Goal: Entertainment & Leisure: Browse casually

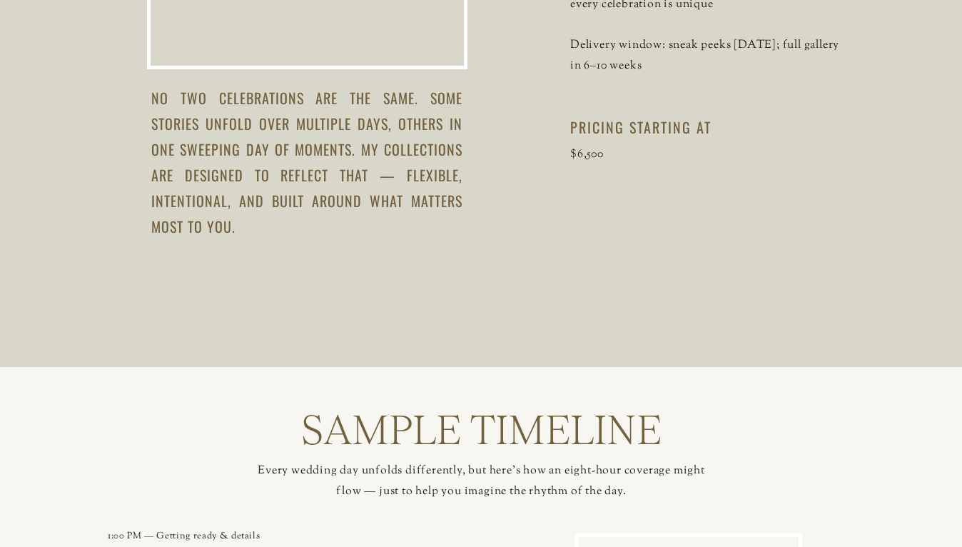
scroll to position [1604, 0]
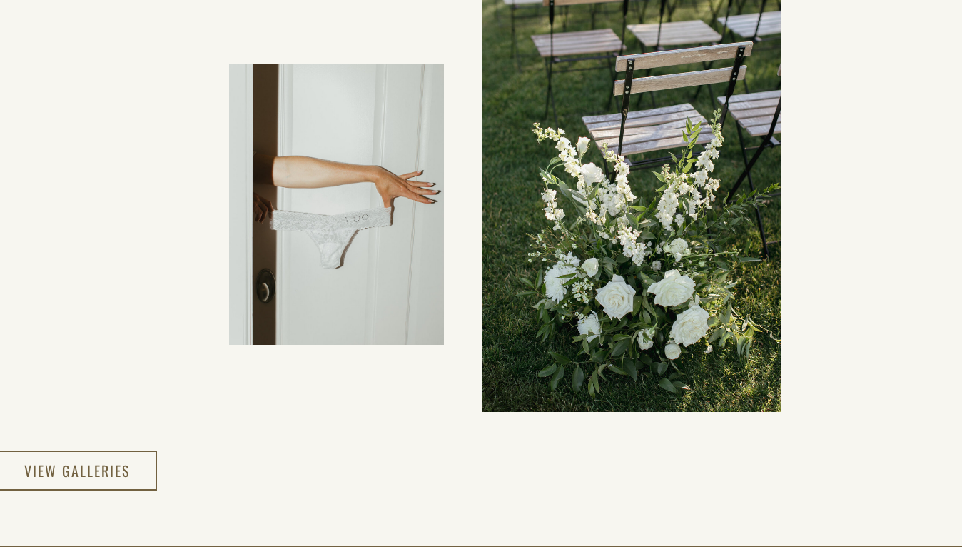
scroll to position [2404, 0]
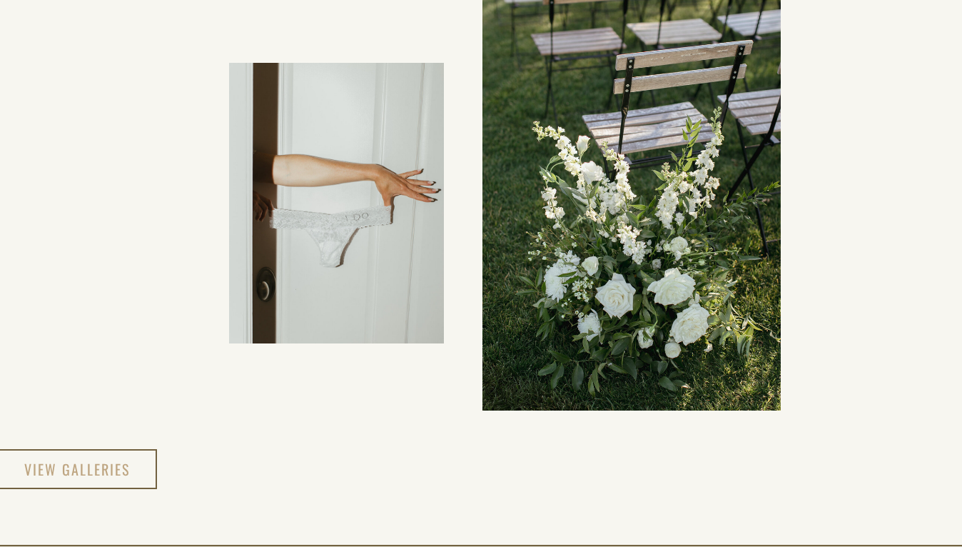
click at [80, 475] on h3 "view galleries" at bounding box center [77, 469] width 107 height 26
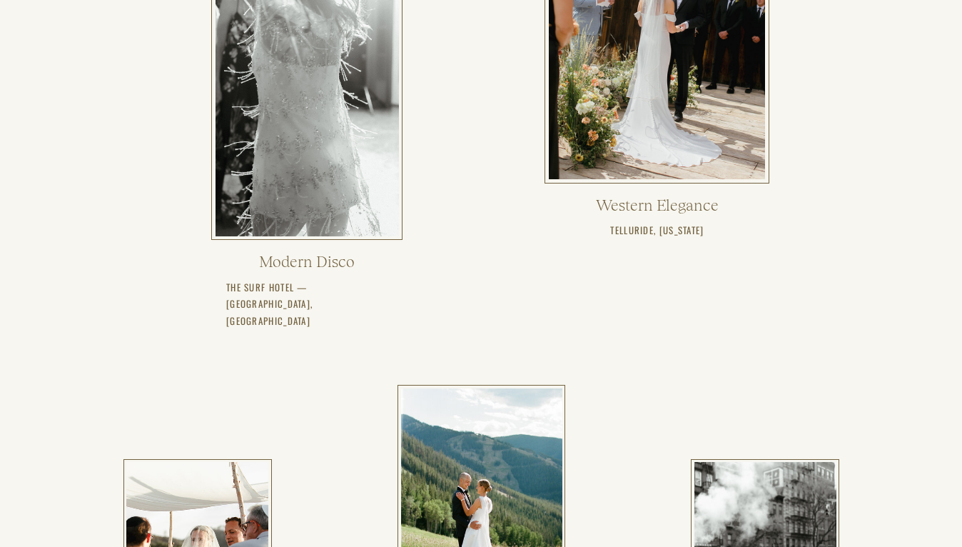
scroll to position [645, 0]
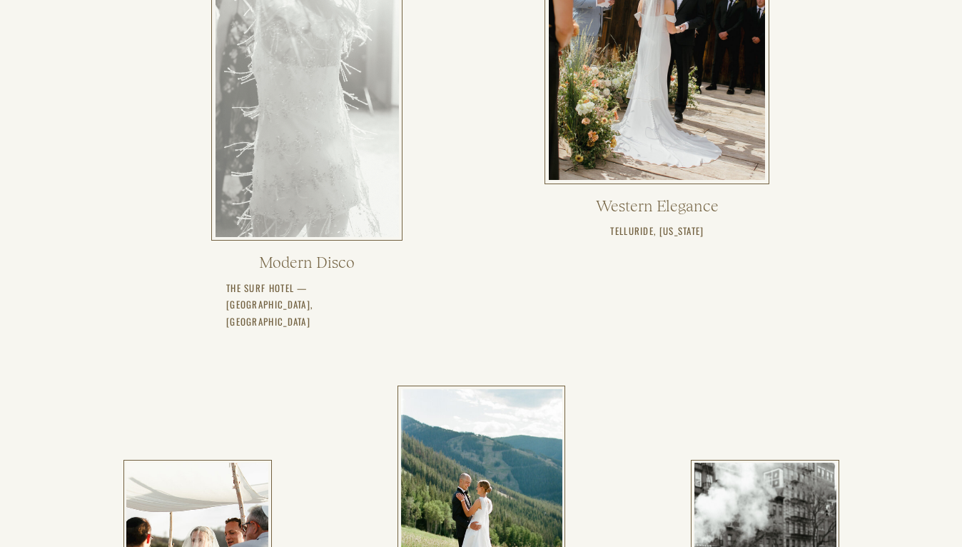
click at [336, 213] on div at bounding box center [307, 116] width 183 height 241
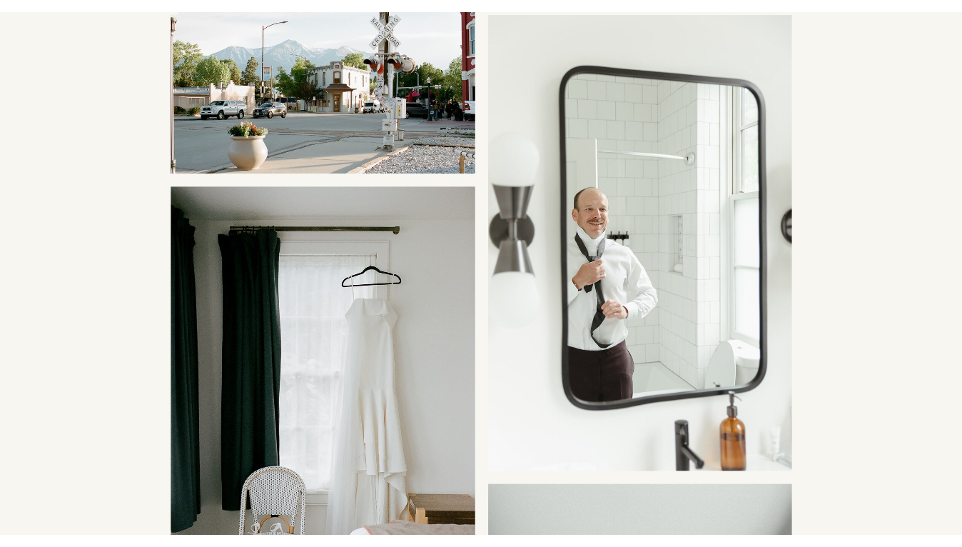
scroll to position [1711, 0]
